Goal: Check status: Check status

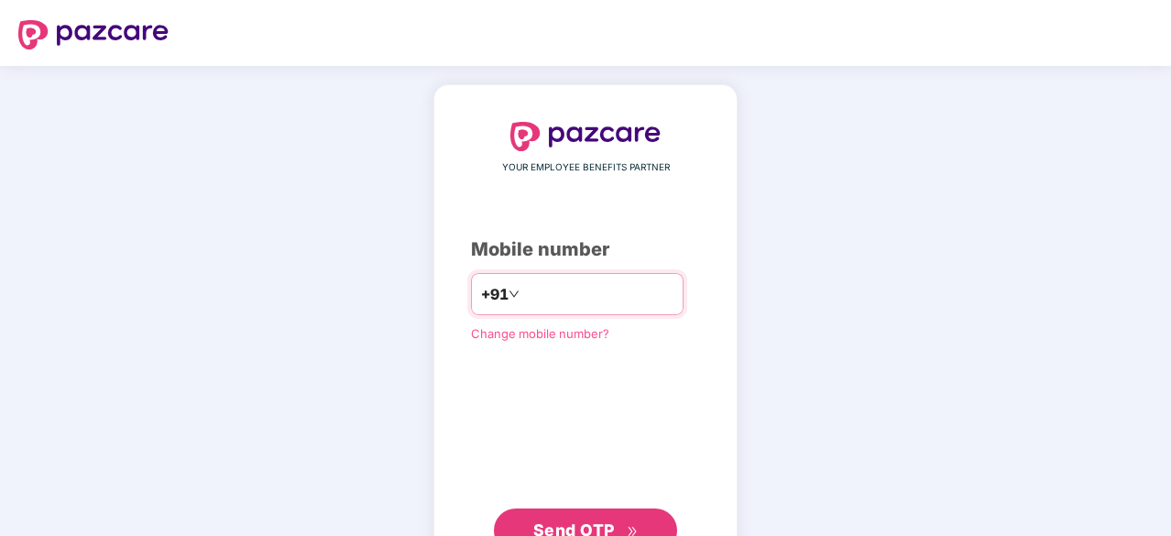
type input "**********"
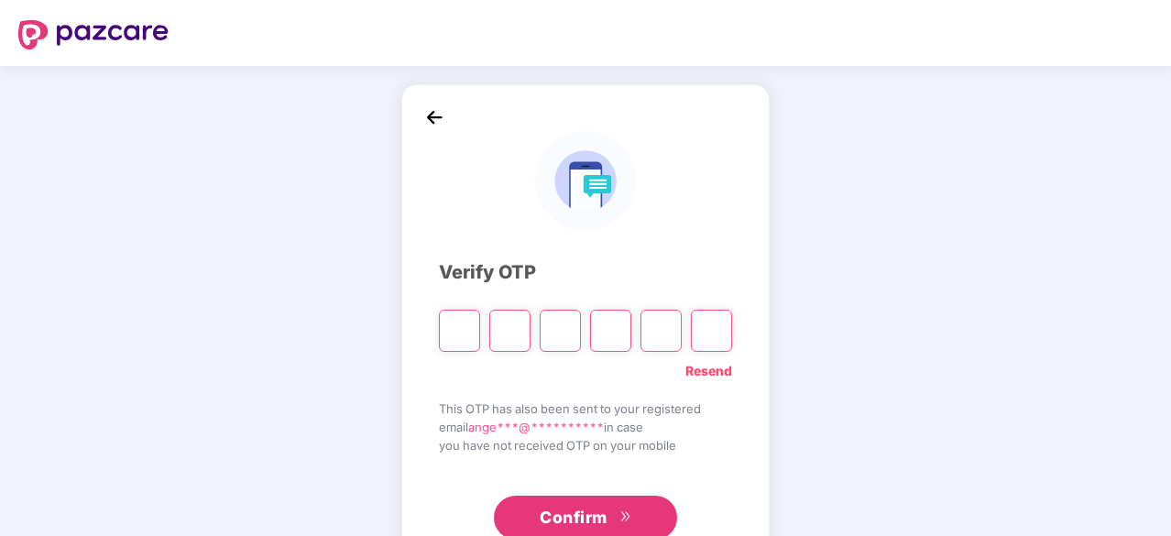
click at [460, 333] on input "Please enter verification code. Digit 1" at bounding box center [459, 331] width 41 height 42
paste input "*"
type input "*"
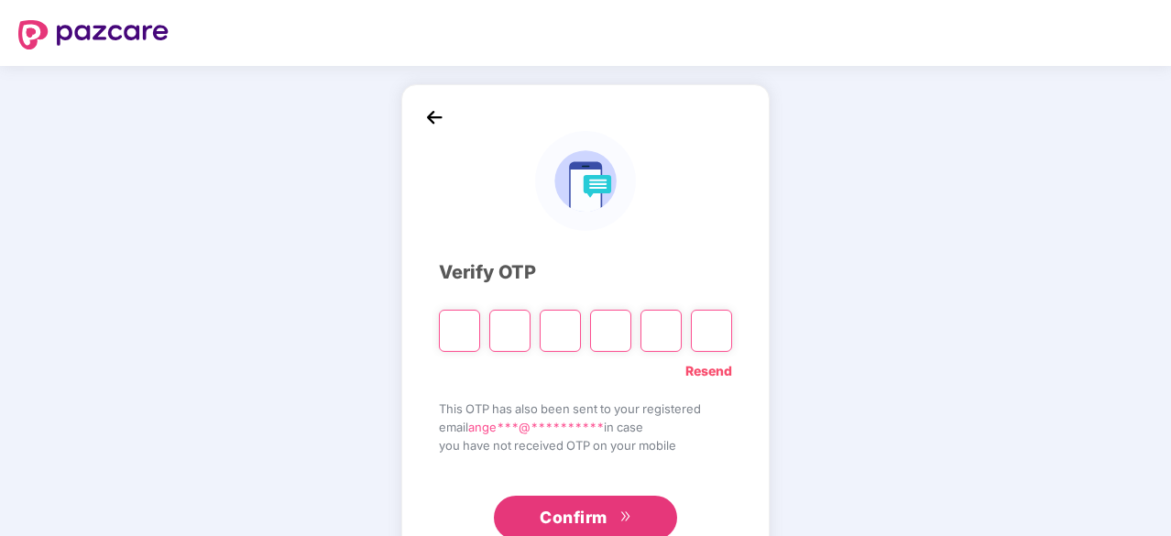
type input "*"
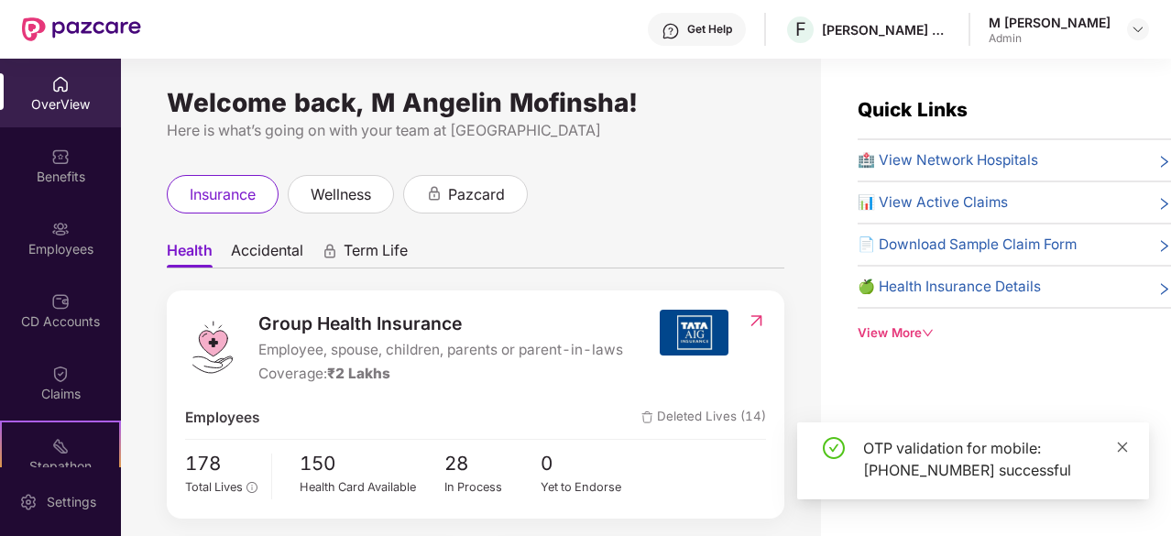
click at [1117, 450] on icon "close" at bounding box center [1122, 447] width 13 height 13
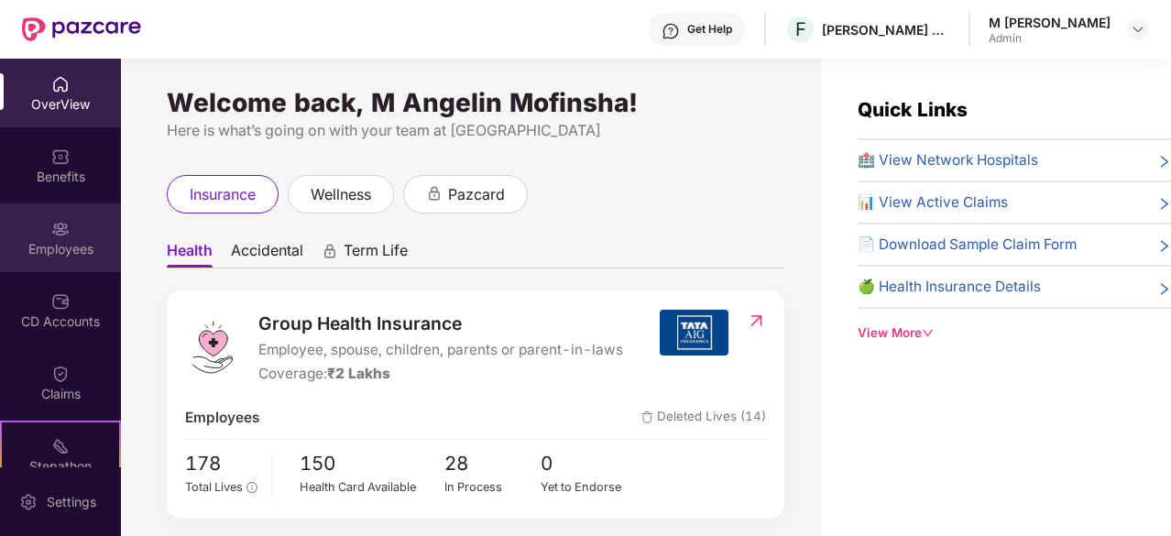
click at [44, 243] on div "Employees" at bounding box center [60, 249] width 121 height 18
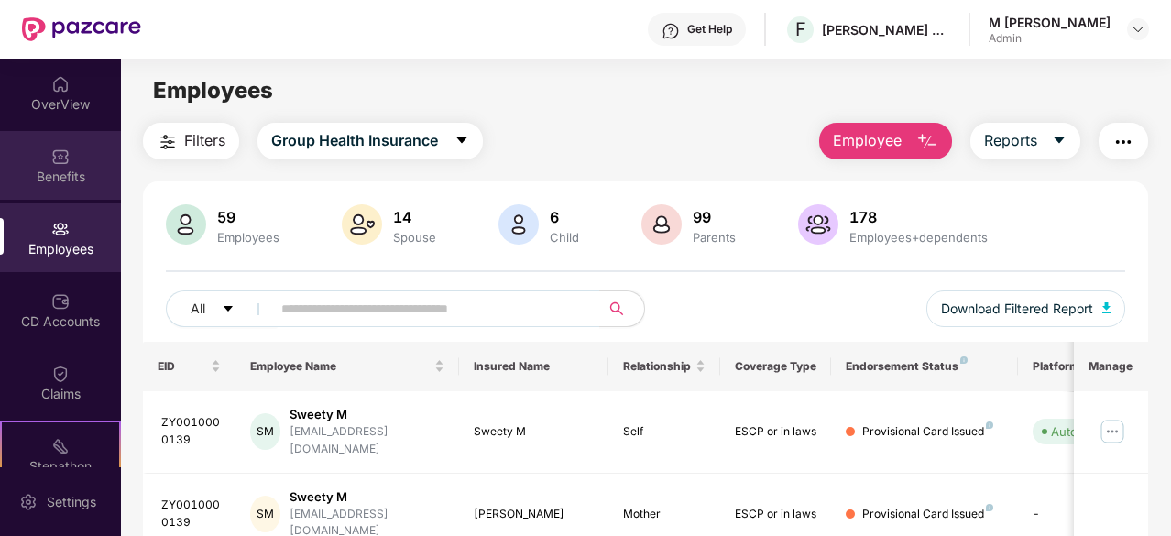
click at [33, 168] on div "Benefits" at bounding box center [60, 177] width 121 height 18
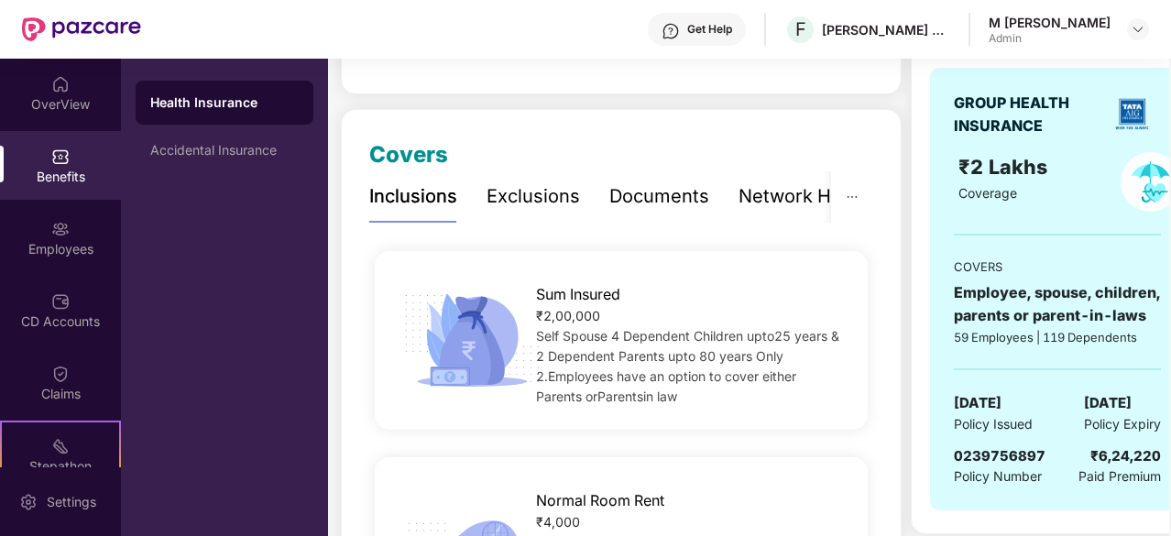
scroll to position [187, 0]
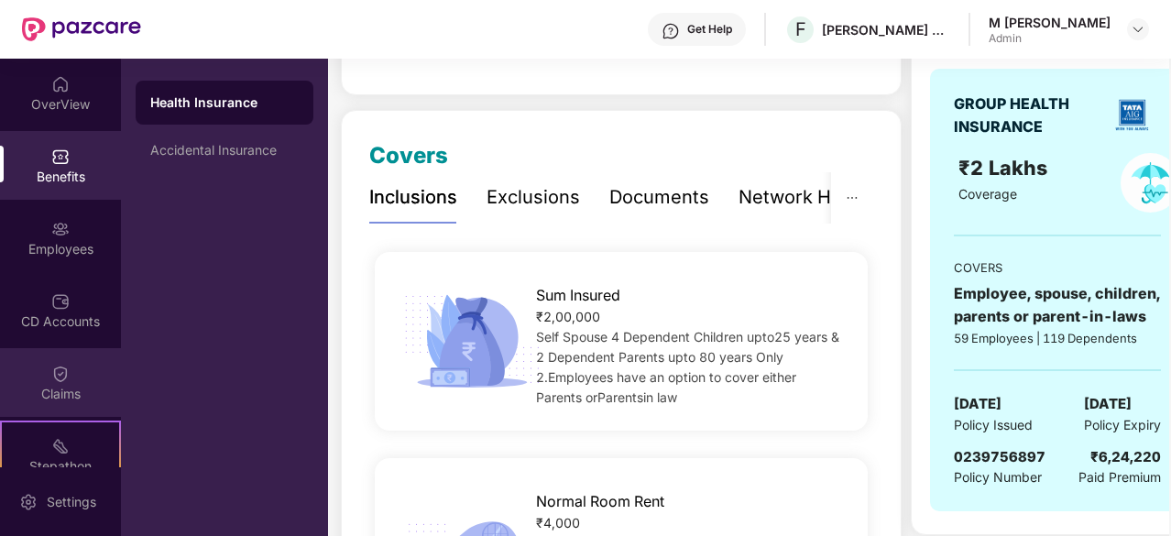
click at [79, 358] on div "Claims" at bounding box center [60, 382] width 121 height 69
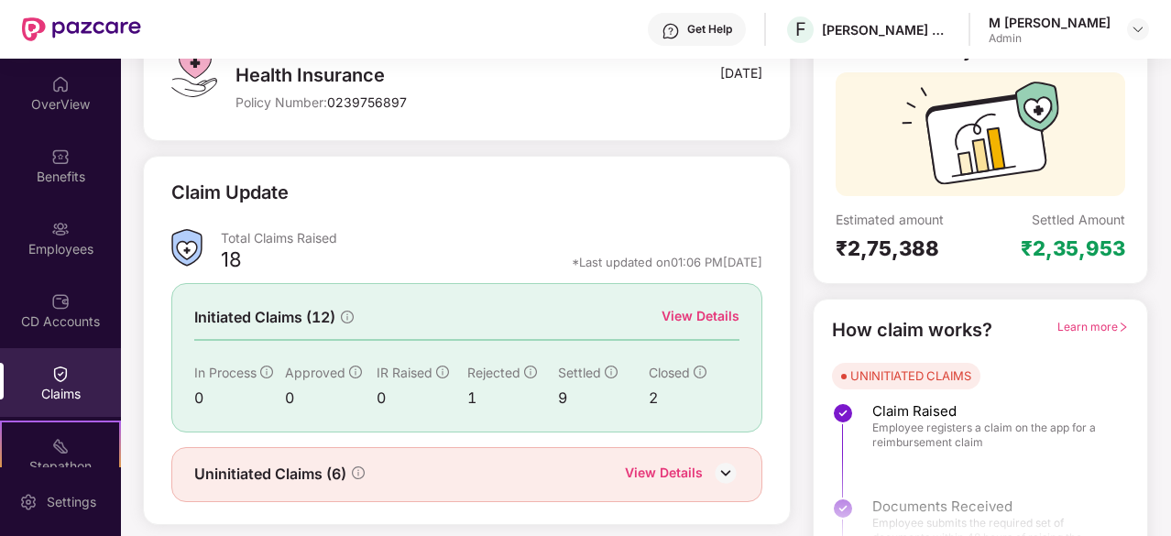
scroll to position [180, 0]
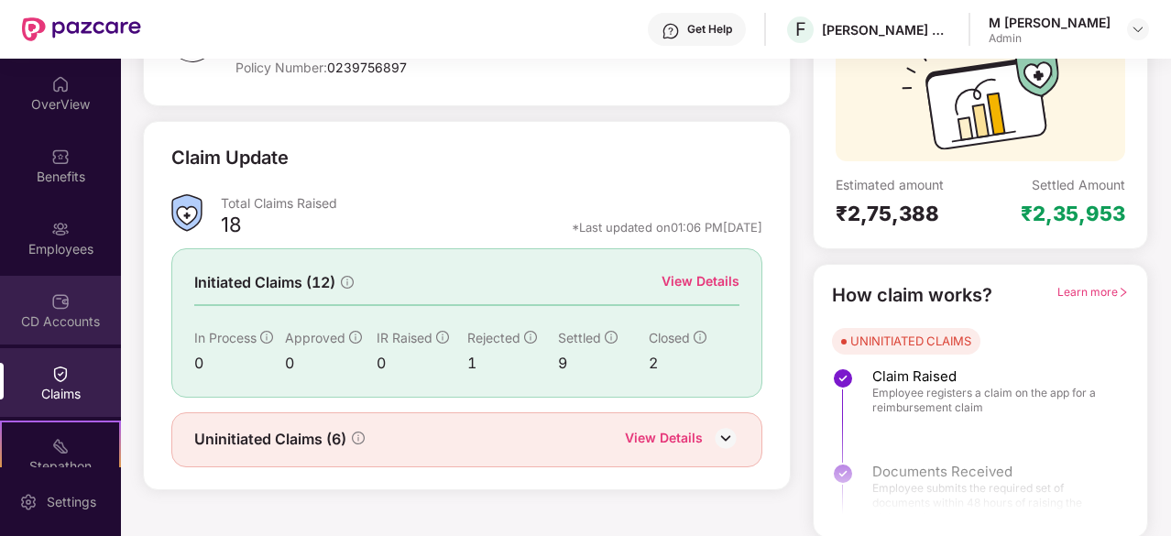
click at [84, 302] on div "CD Accounts" at bounding box center [60, 310] width 121 height 69
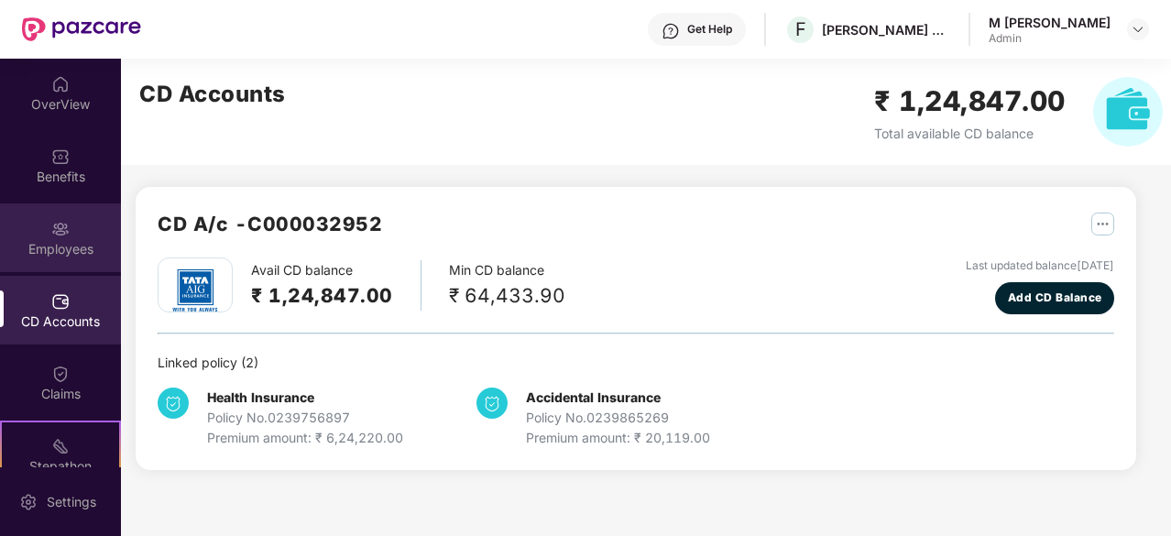
click at [86, 220] on div "Employees" at bounding box center [60, 237] width 121 height 69
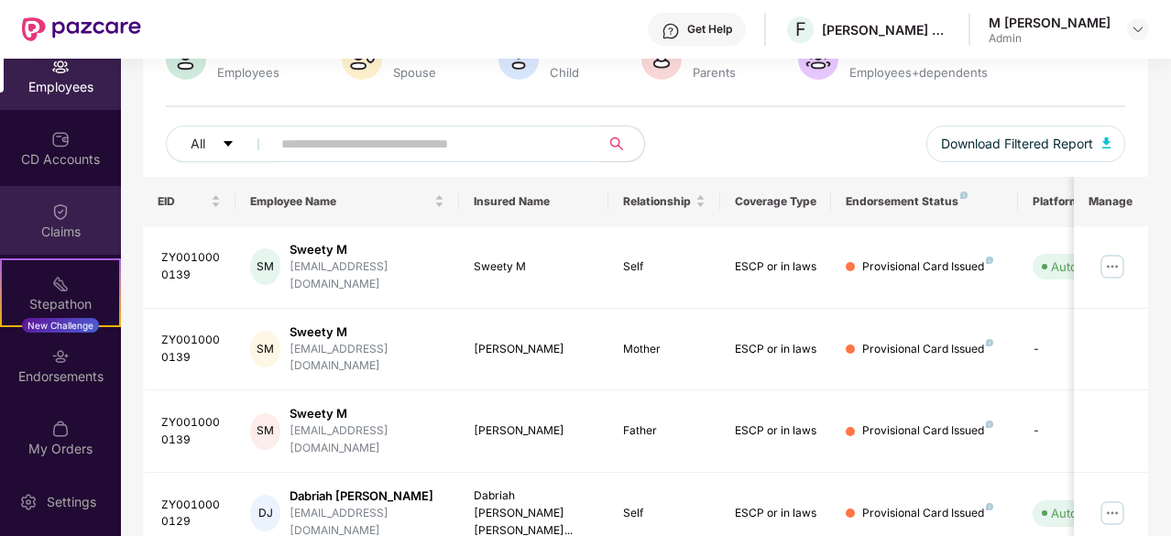
scroll to position [169, 0]
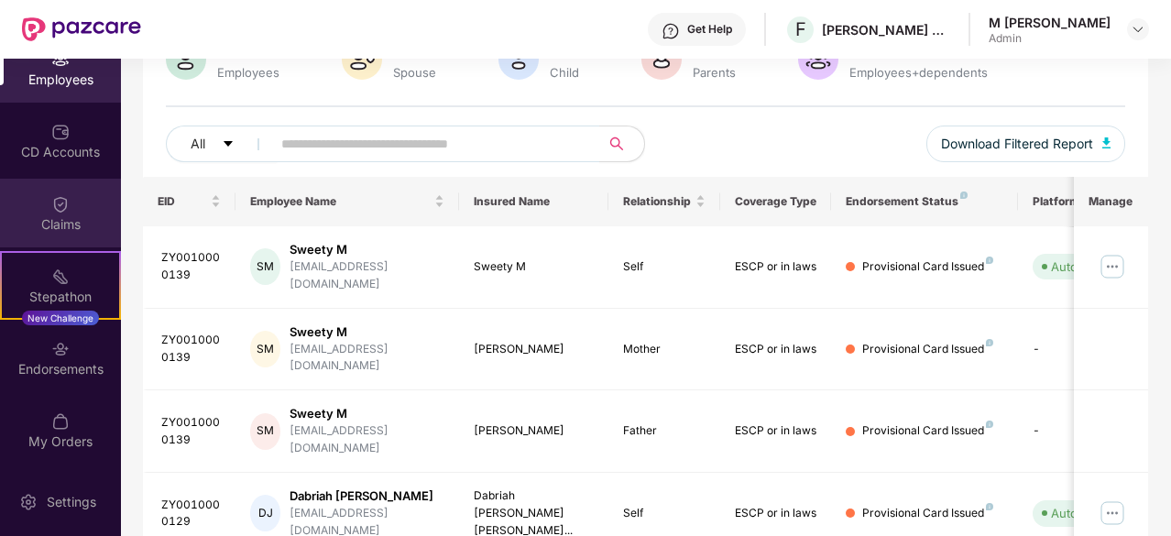
click at [57, 371] on div "Endorsements" at bounding box center [60, 369] width 121 height 18
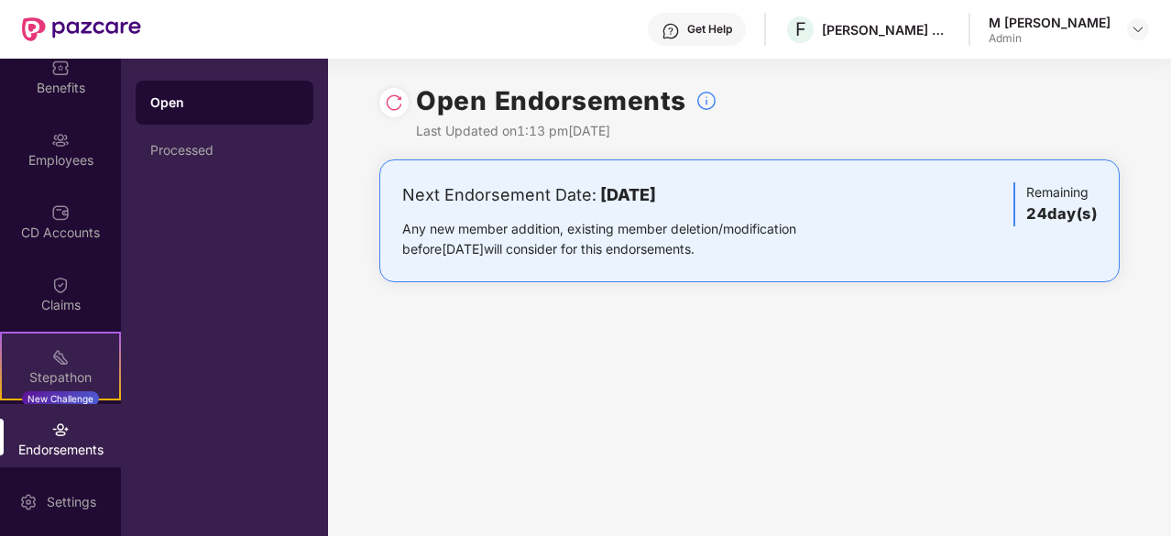
scroll to position [87, 0]
click at [60, 301] on div "Claims" at bounding box center [60, 307] width 121 height 18
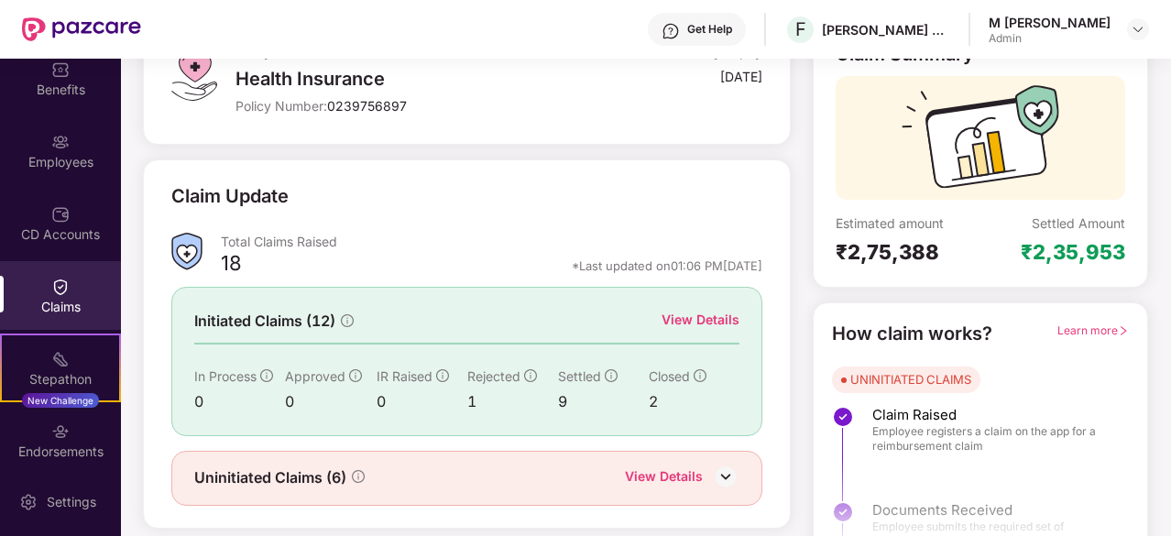
scroll to position [180, 0]
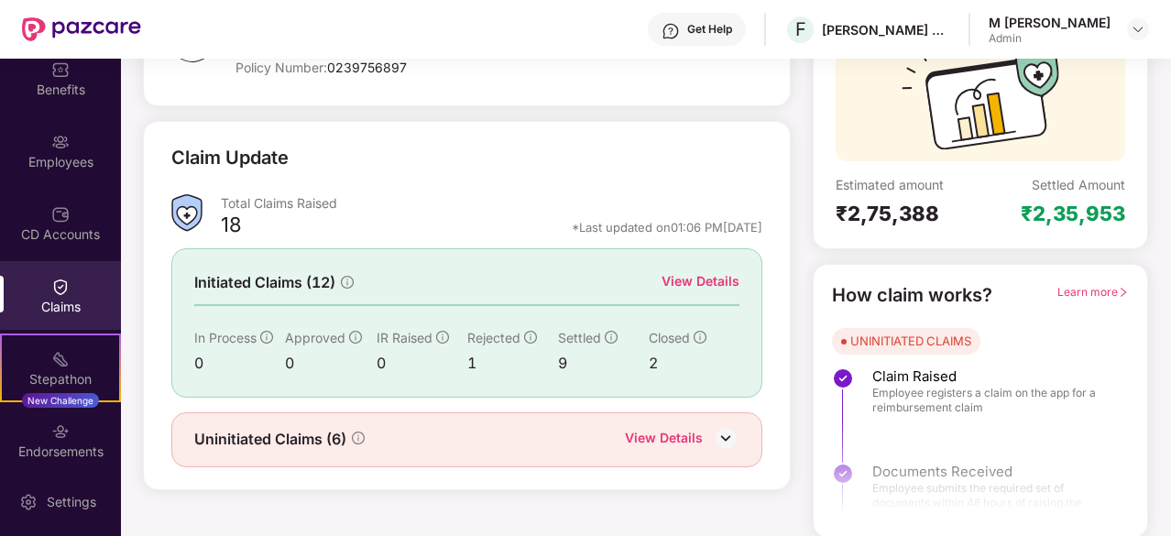
click at [698, 279] on div "View Details" at bounding box center [700, 281] width 78 height 20
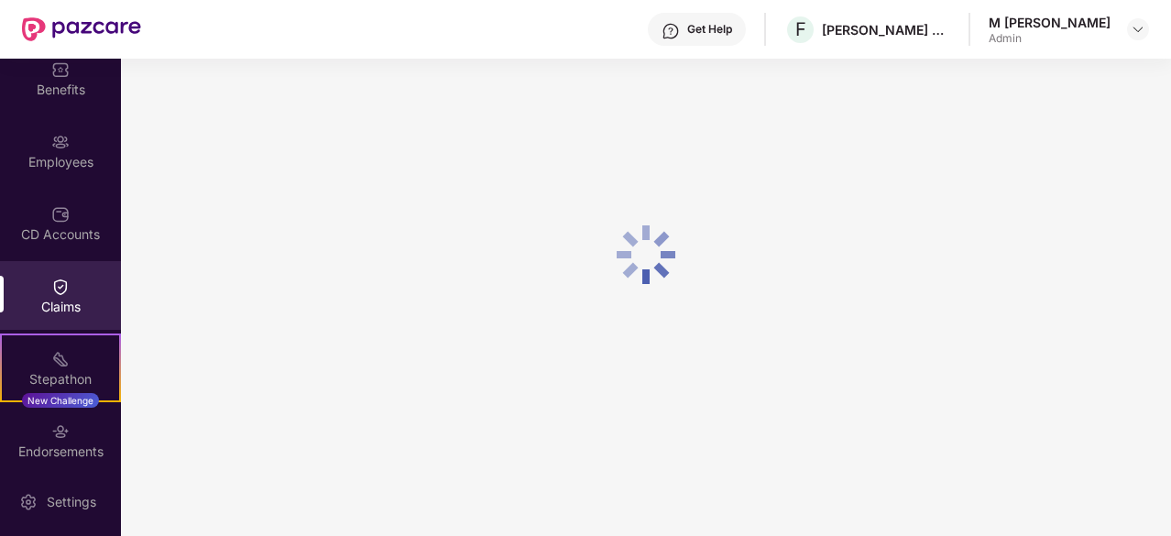
scroll to position [79, 0]
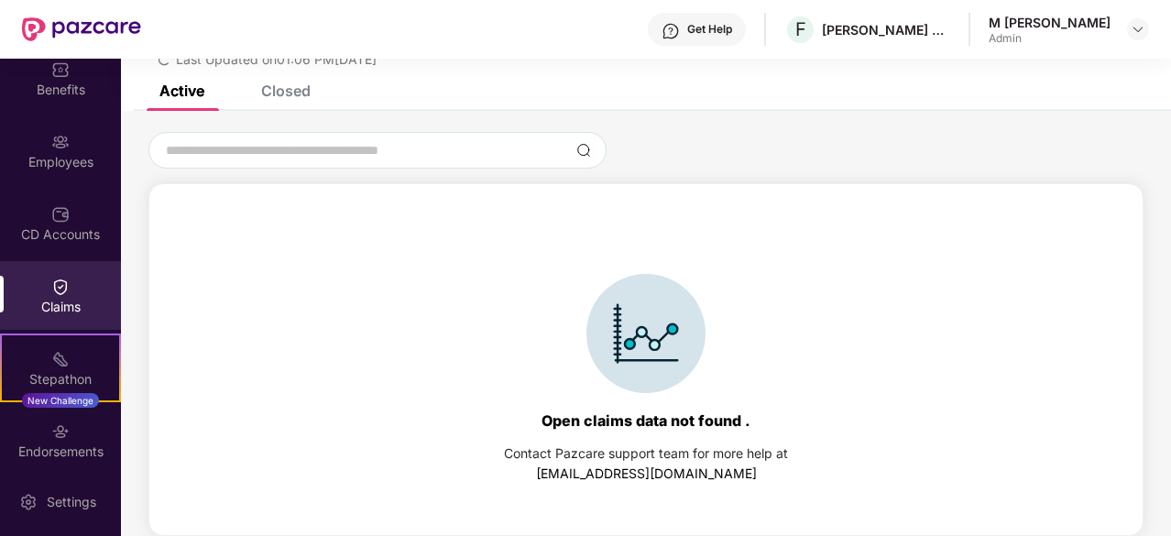
click at [304, 85] on div "Closed" at bounding box center [285, 91] width 49 height 18
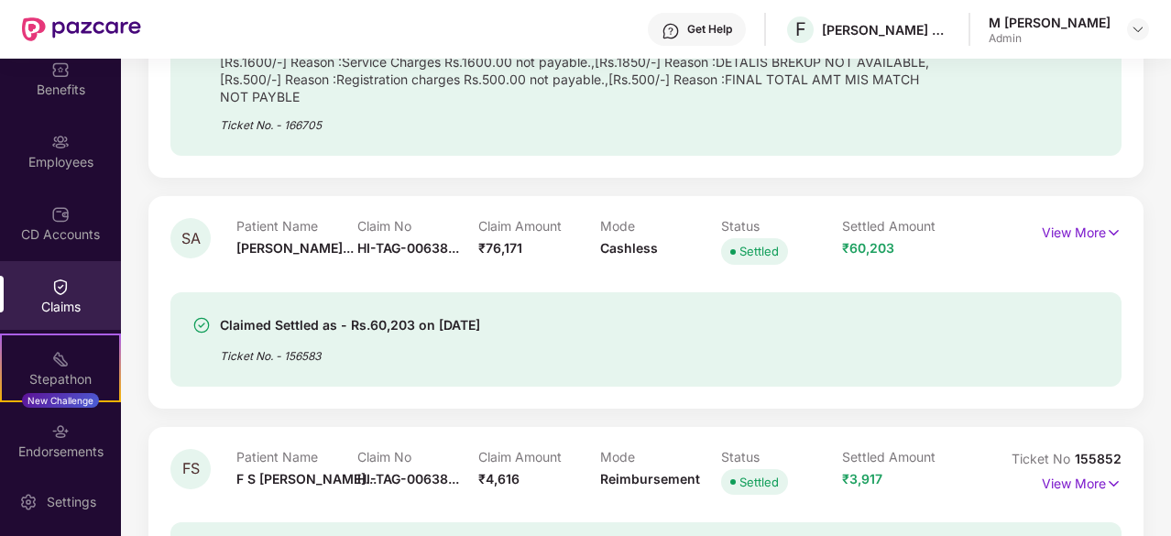
scroll to position [367, 0]
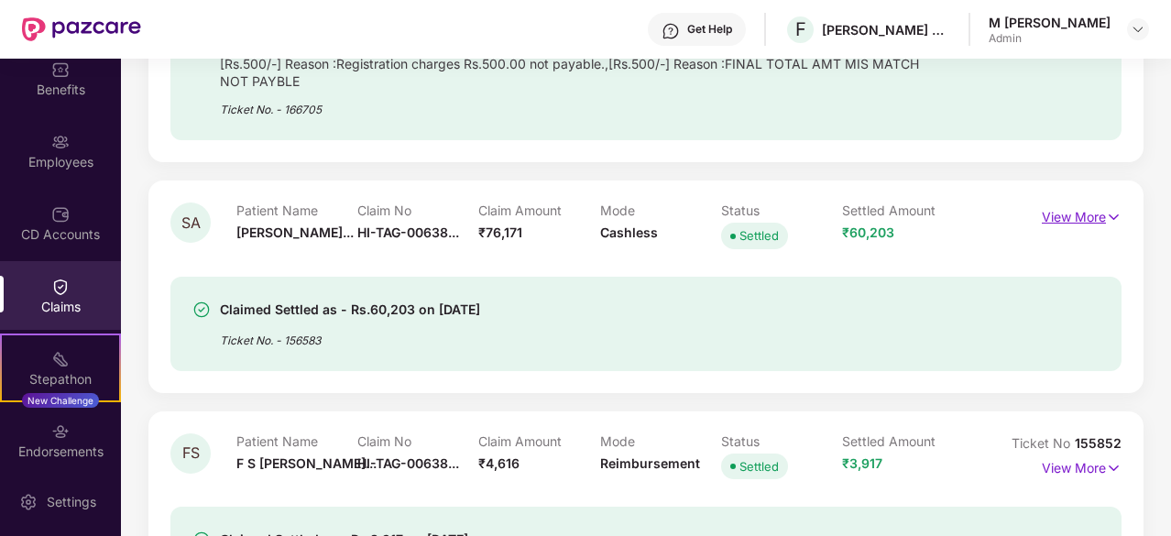
click at [1074, 219] on p "View More" at bounding box center [1081, 214] width 80 height 25
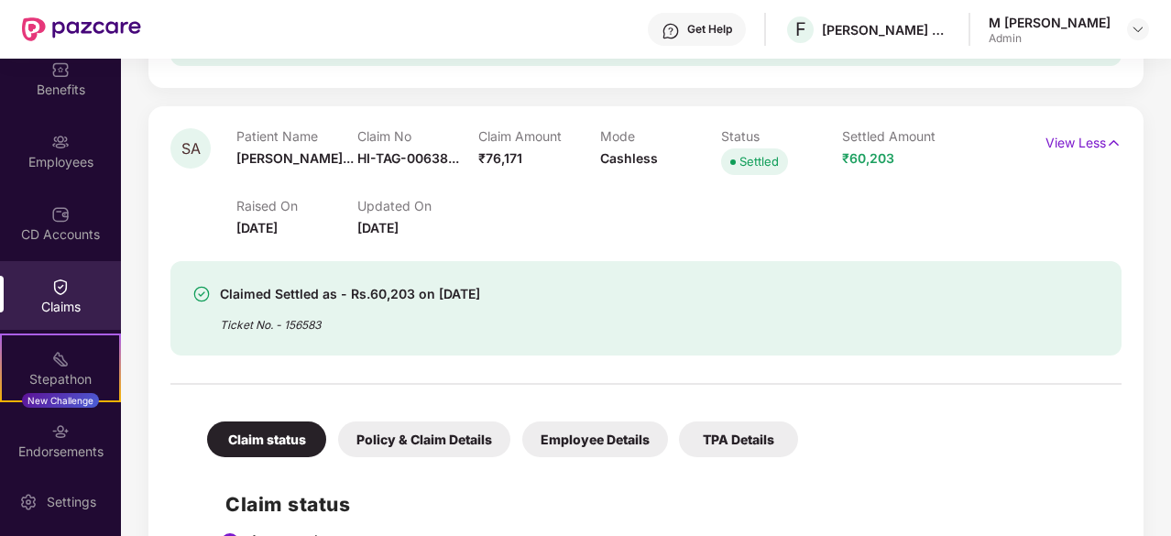
scroll to position [0, 0]
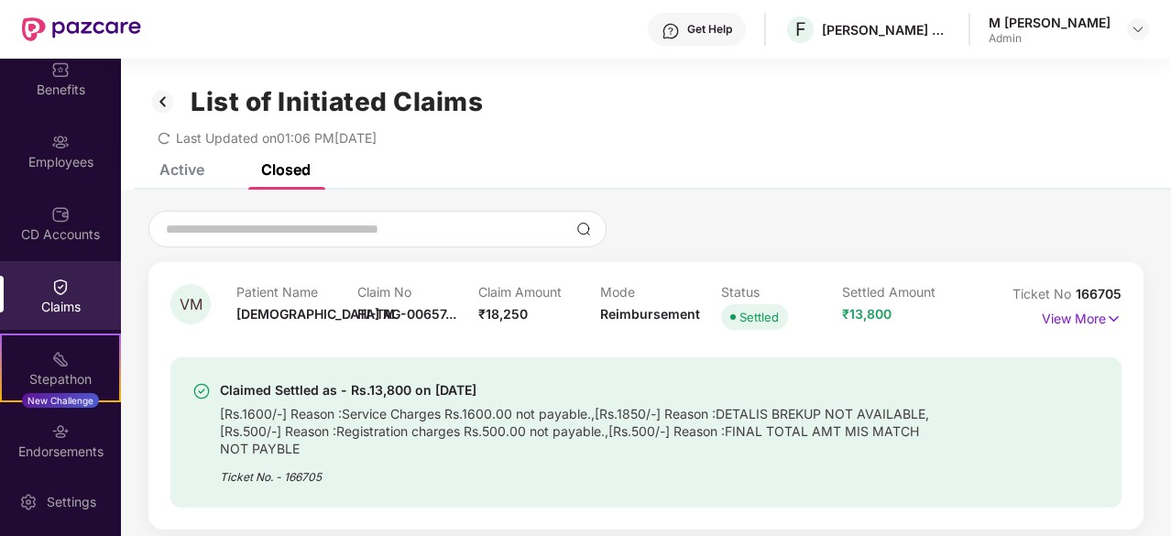
click at [192, 179] on div "Active" at bounding box center [168, 169] width 72 height 40
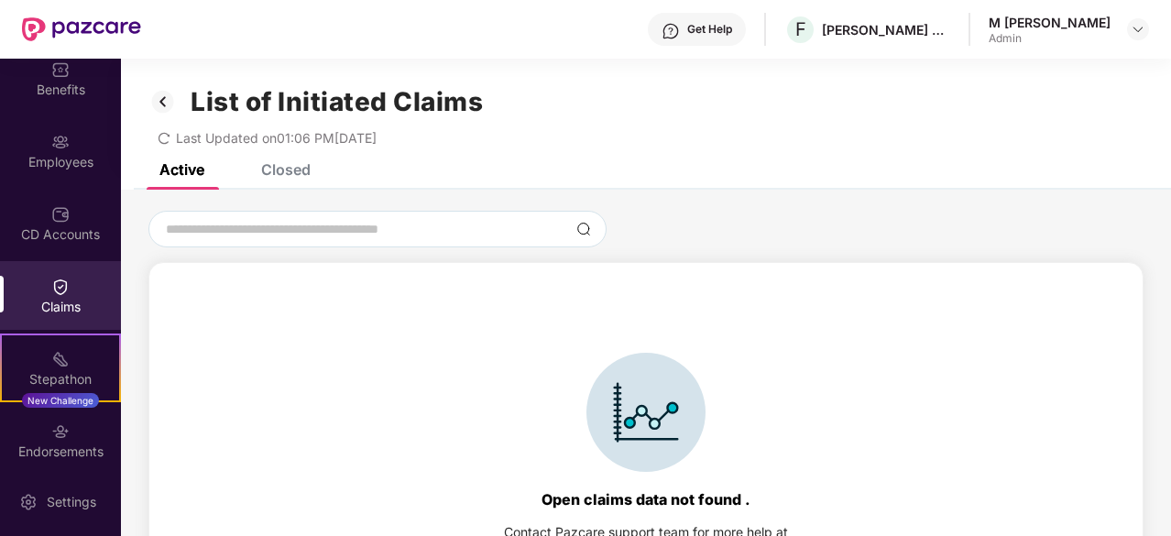
click at [289, 179] on div "Closed" at bounding box center [272, 169] width 77 height 40
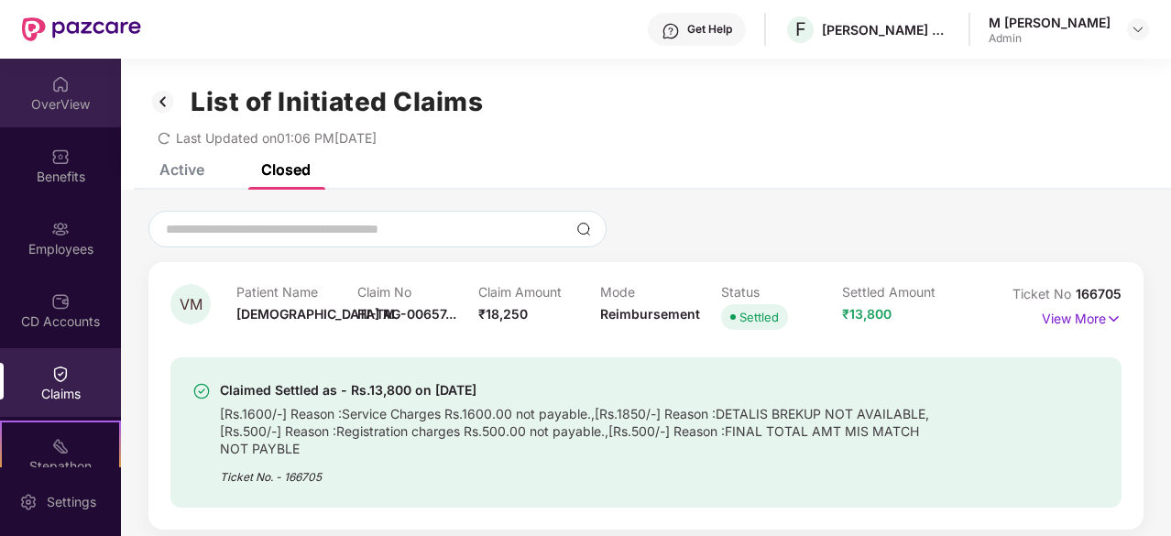
click at [27, 79] on div "OverView" at bounding box center [60, 93] width 121 height 69
